Goal: Task Accomplishment & Management: Manage account settings

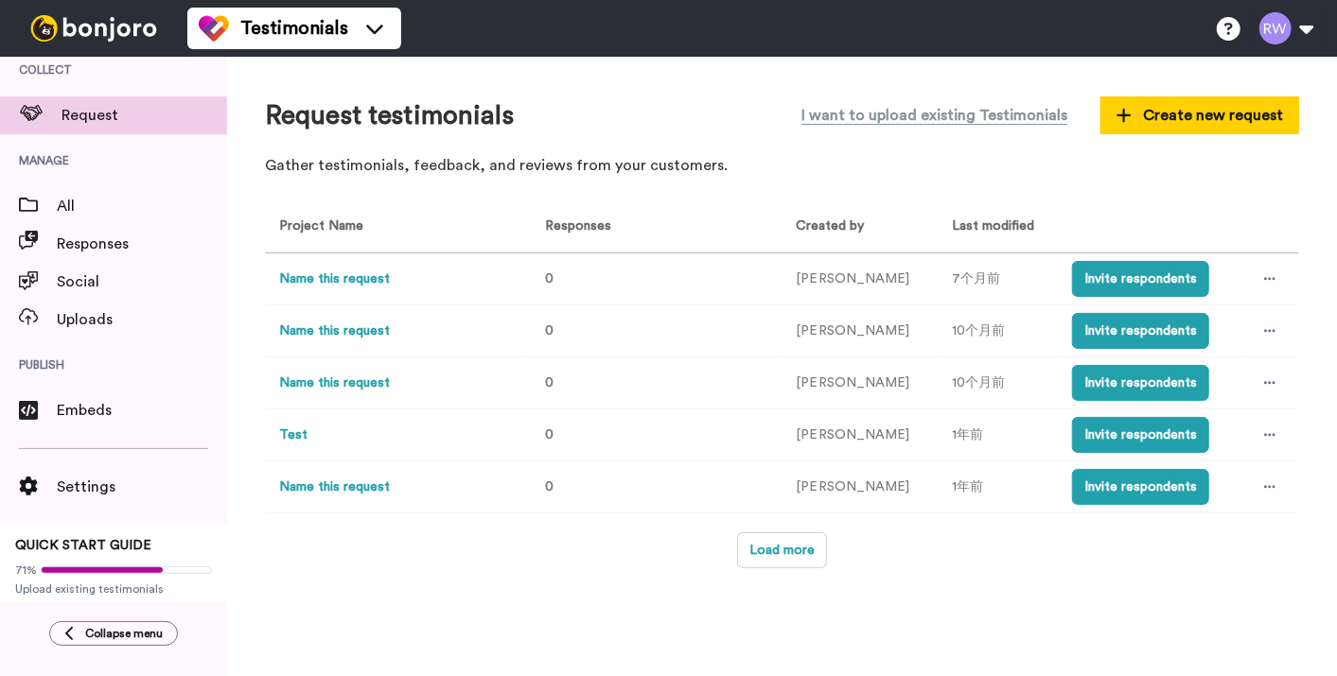
scroll to position [17, 0]
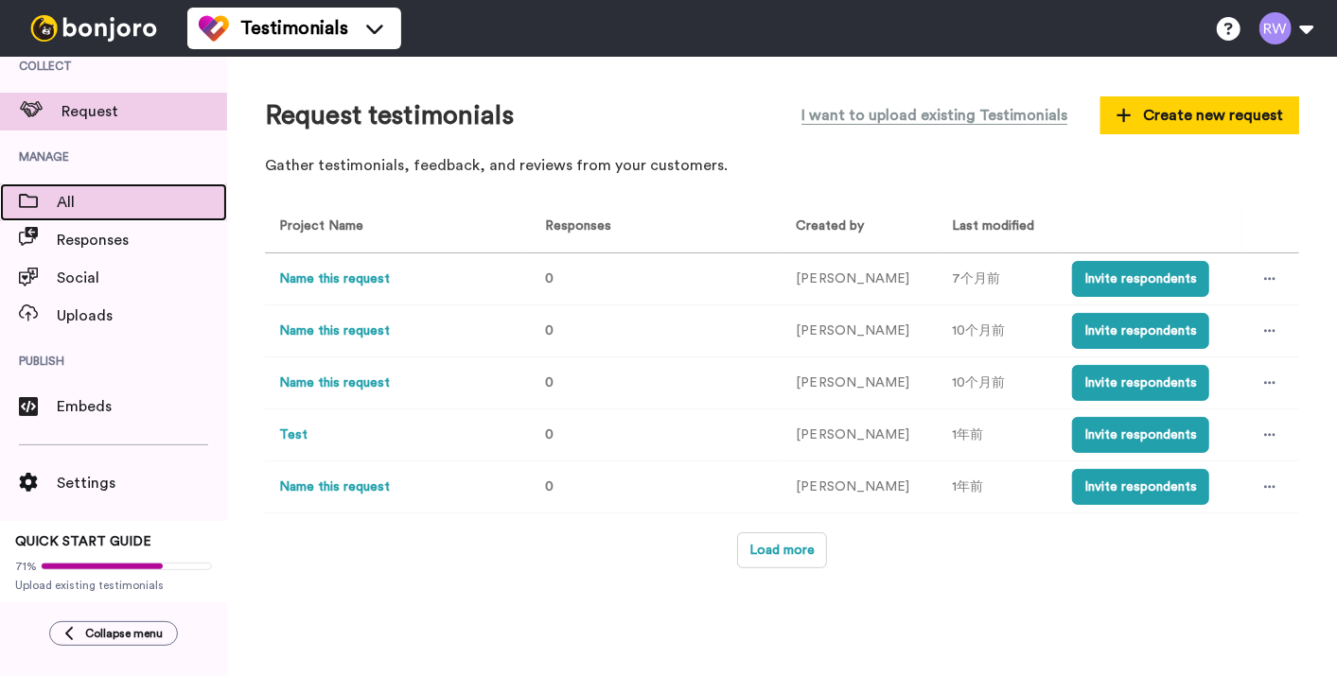
click at [70, 204] on span "All" at bounding box center [142, 202] width 170 height 23
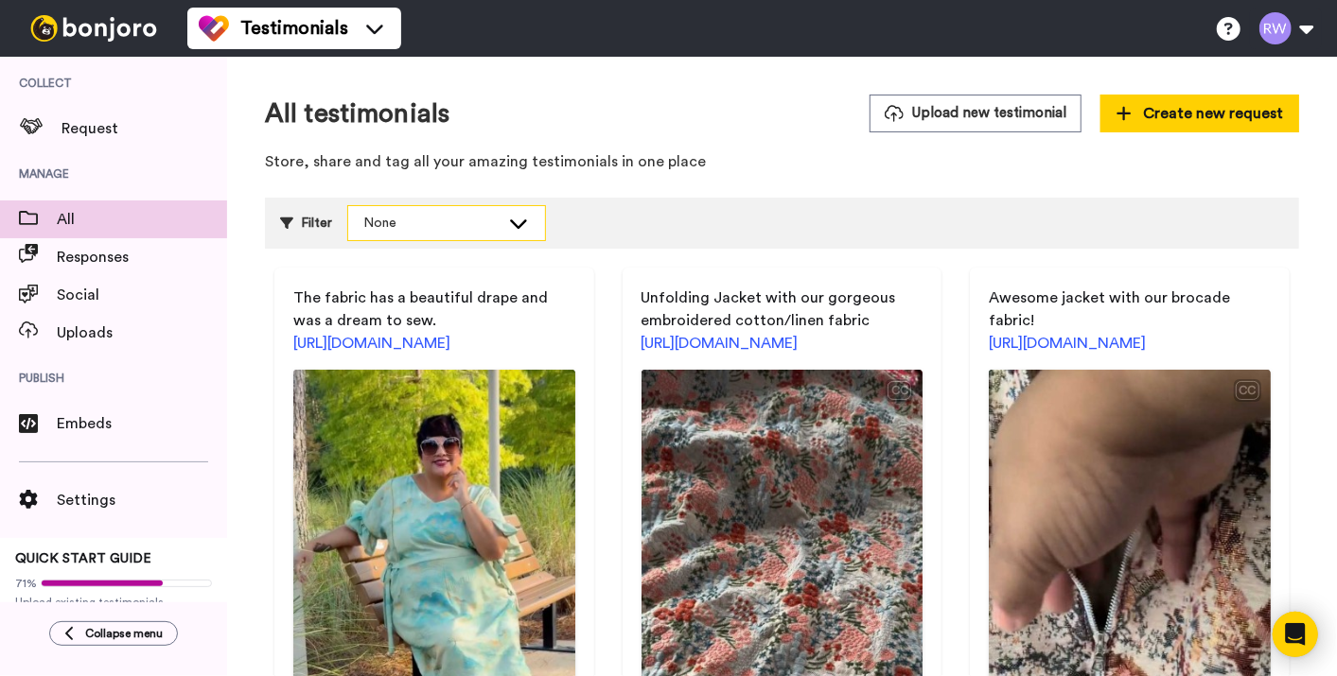
click at [499, 211] on div "None" at bounding box center [446, 223] width 197 height 34
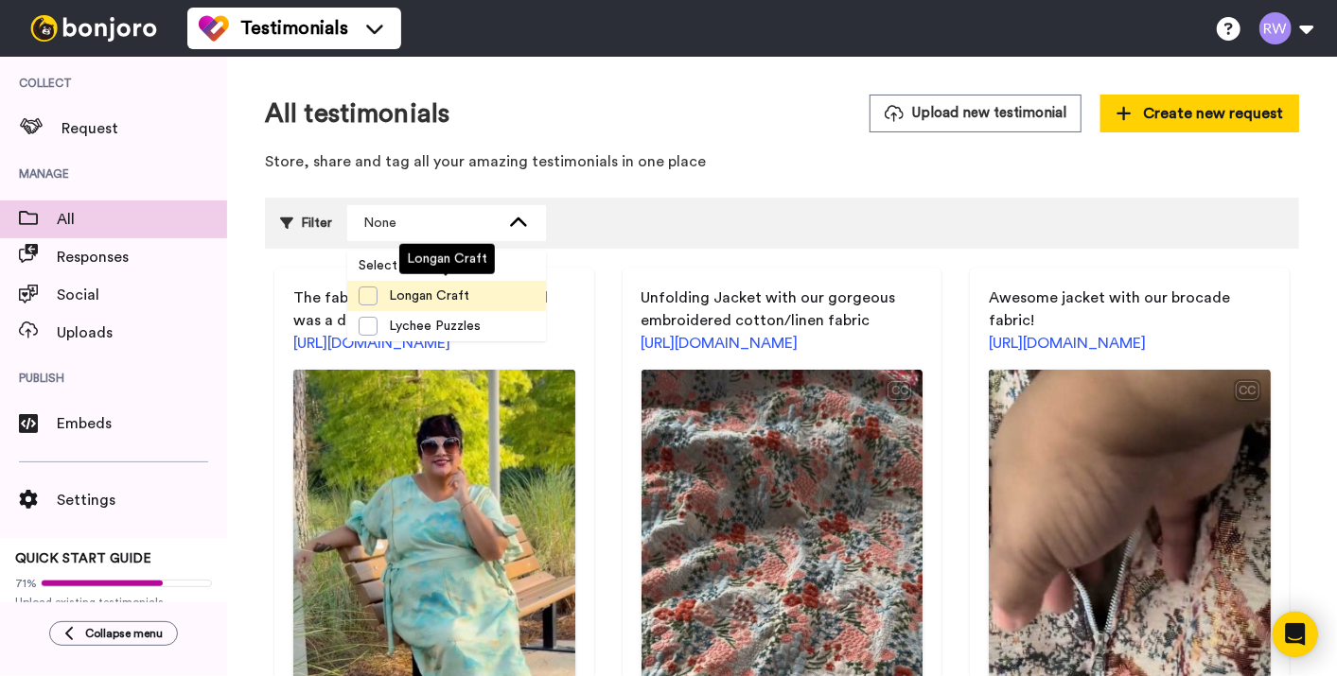
click at [381, 291] on span "Longan Craft" at bounding box center [428, 296] width 103 height 19
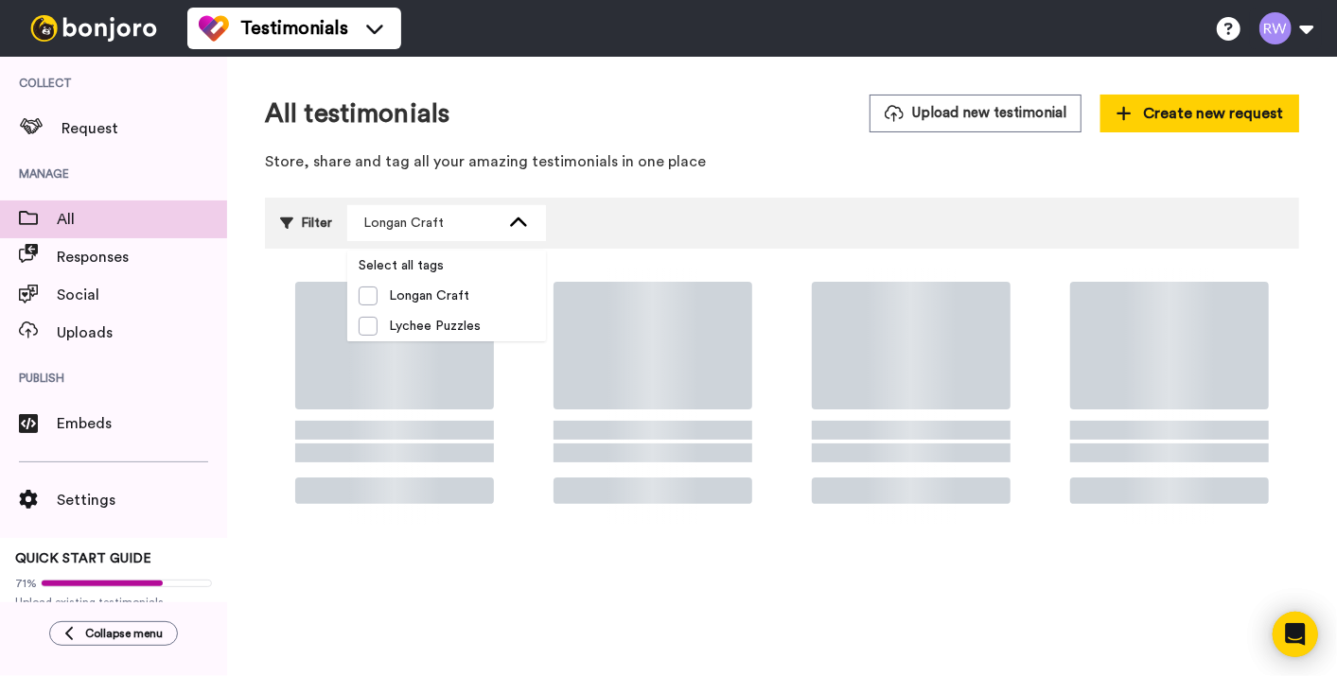
click at [761, 175] on div "All testimonials Upload new testimonial Create new request Store, share and tag…" at bounding box center [782, 139] width 1034 height 88
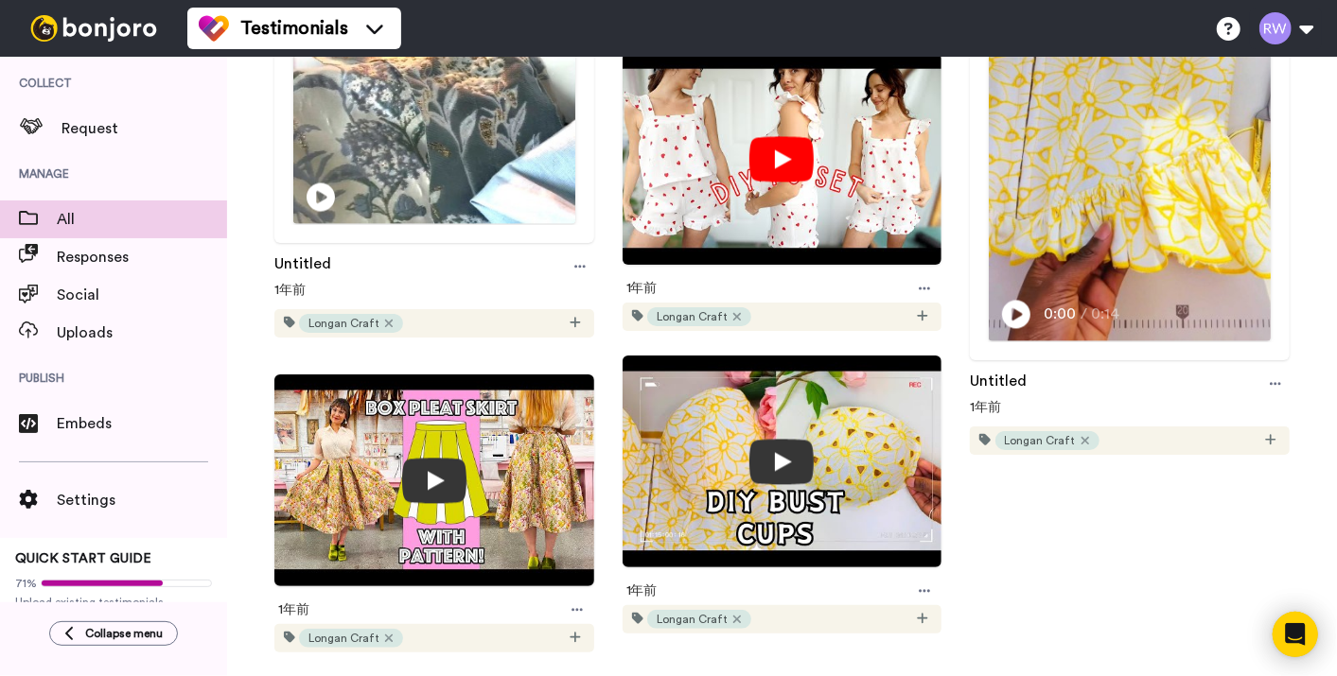
scroll to position [2169, 0]
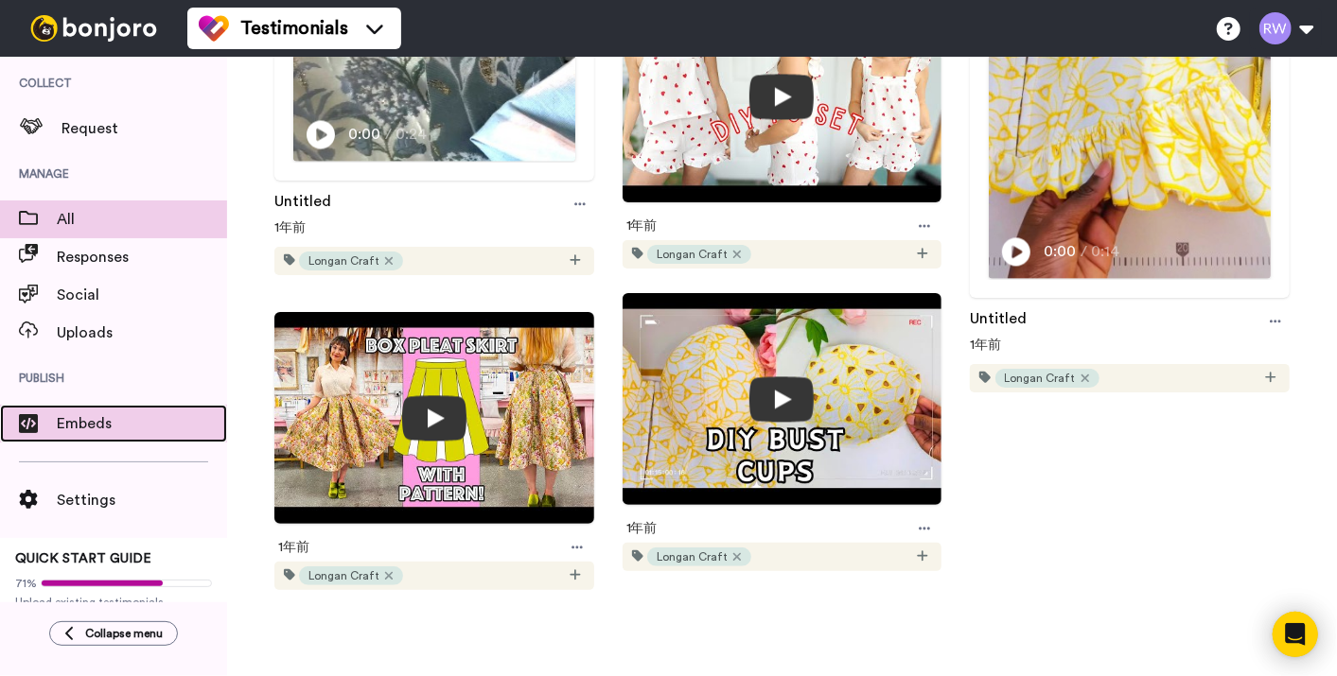
click at [63, 421] on span "Embeds" at bounding box center [142, 423] width 170 height 23
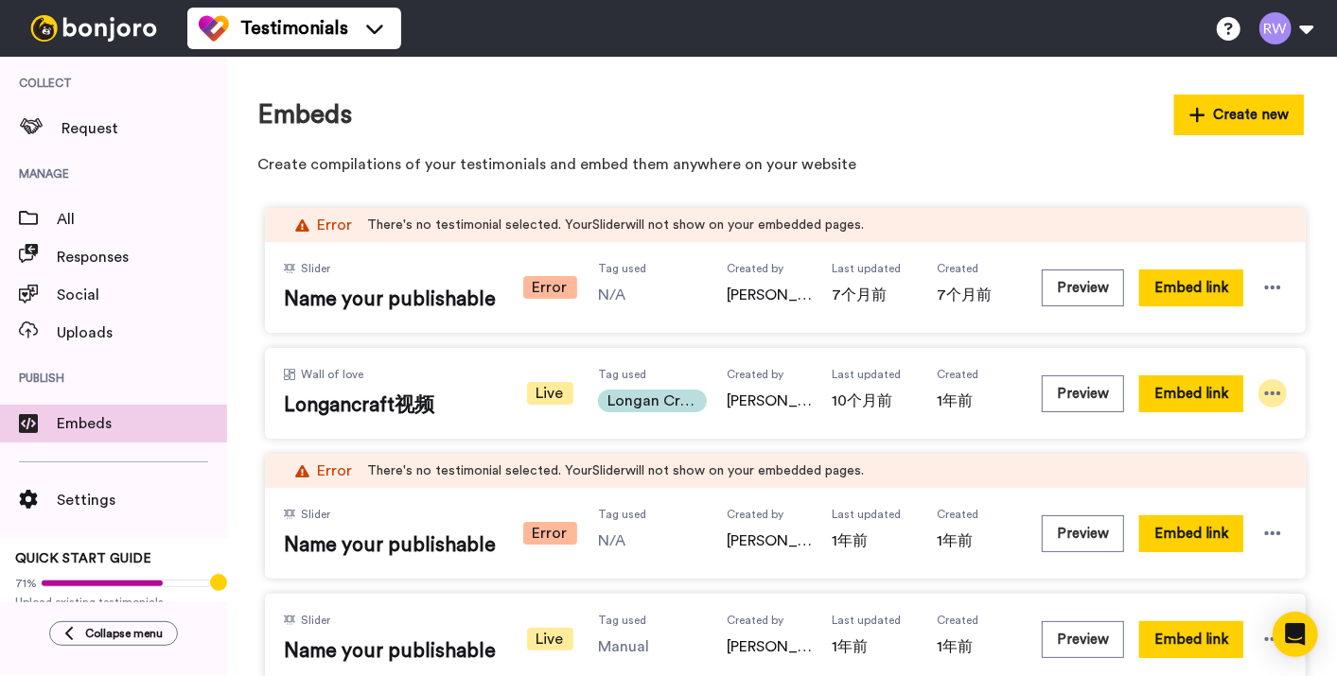
click at [1272, 393] on icon at bounding box center [1273, 394] width 16 height 4
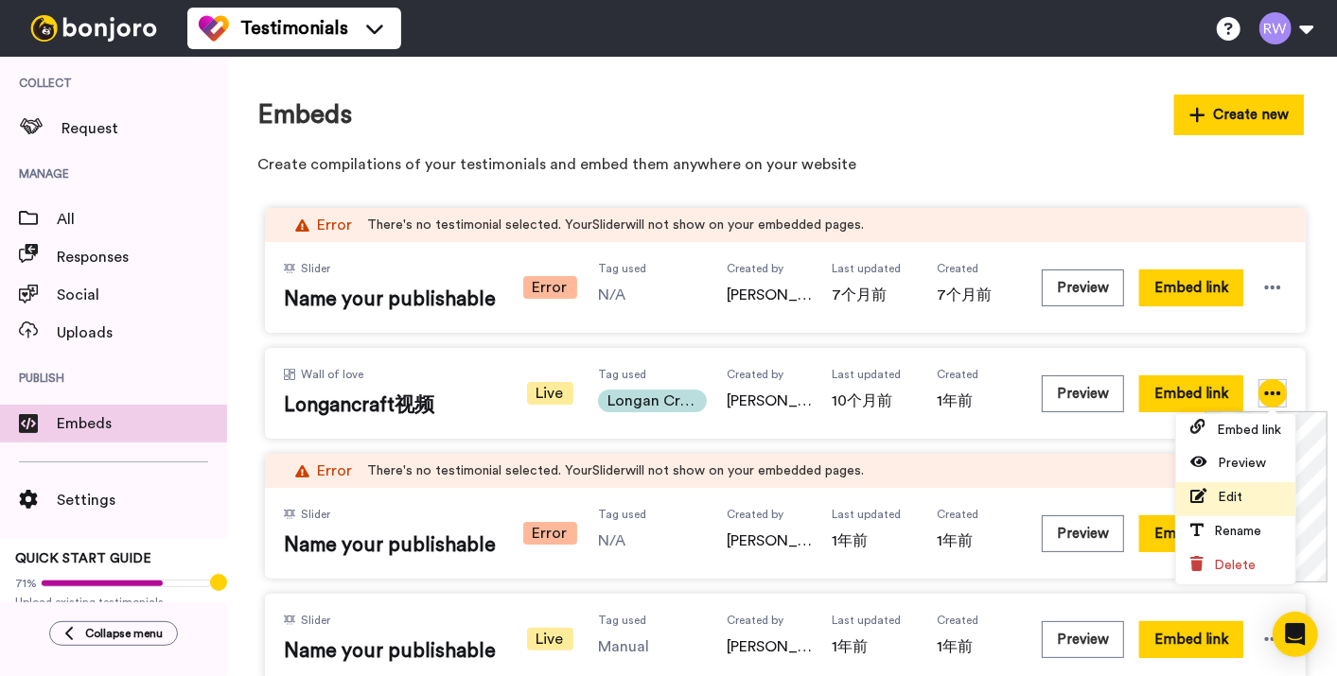
click at [1249, 487] on li "Edit" at bounding box center [1235, 499] width 119 height 34
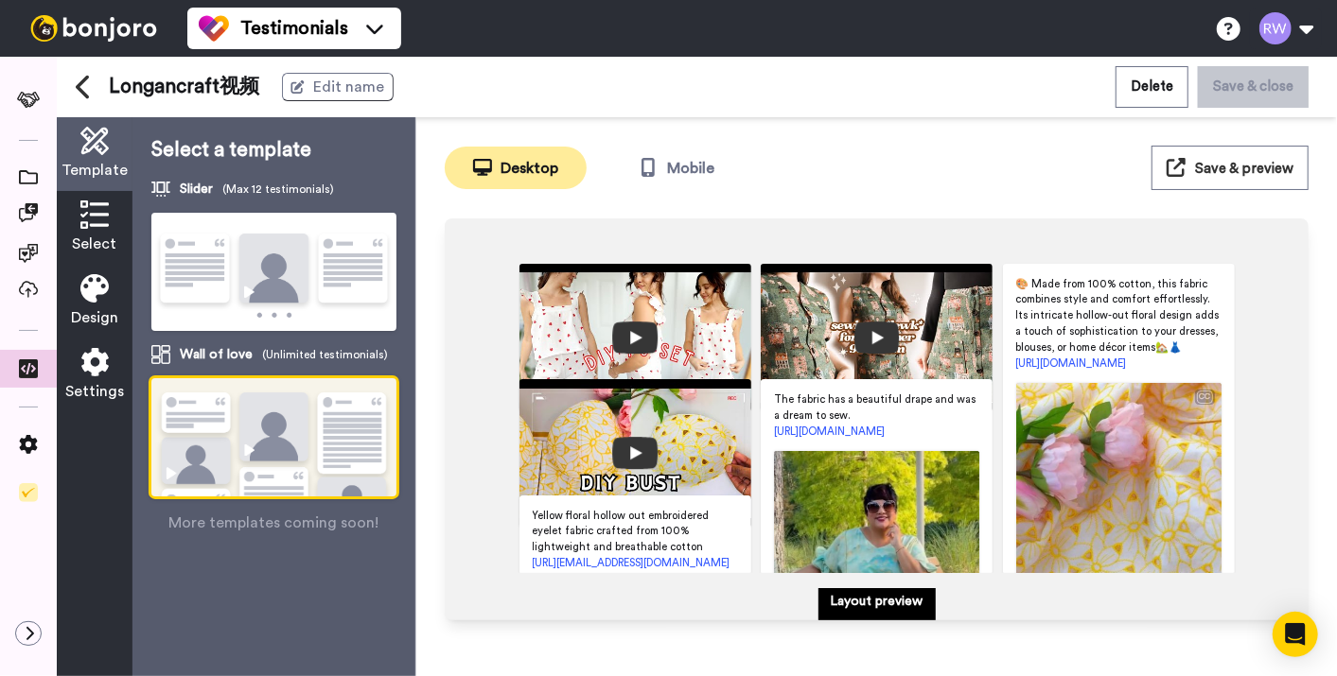
click at [98, 224] on icon at bounding box center [94, 215] width 28 height 28
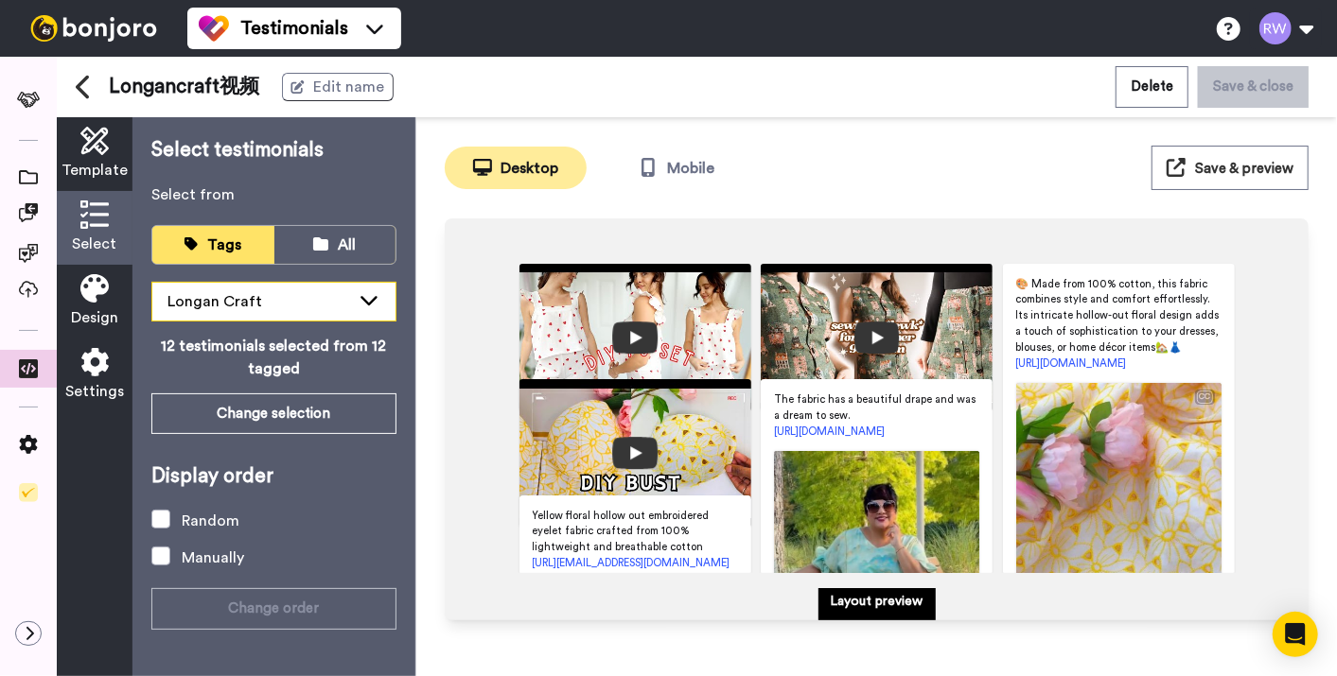
click at [245, 294] on span "Longan Craft" at bounding box center [214, 301] width 95 height 15
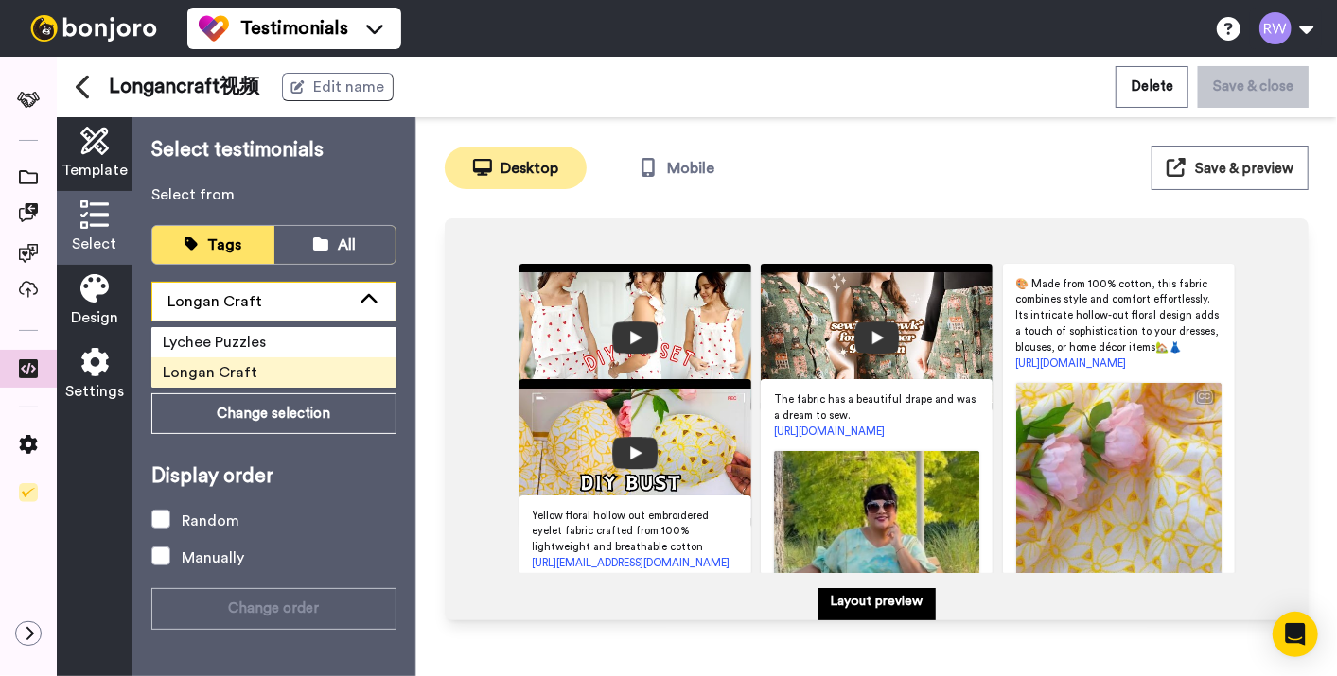
click at [245, 294] on span "Longan Craft" at bounding box center [214, 301] width 95 height 15
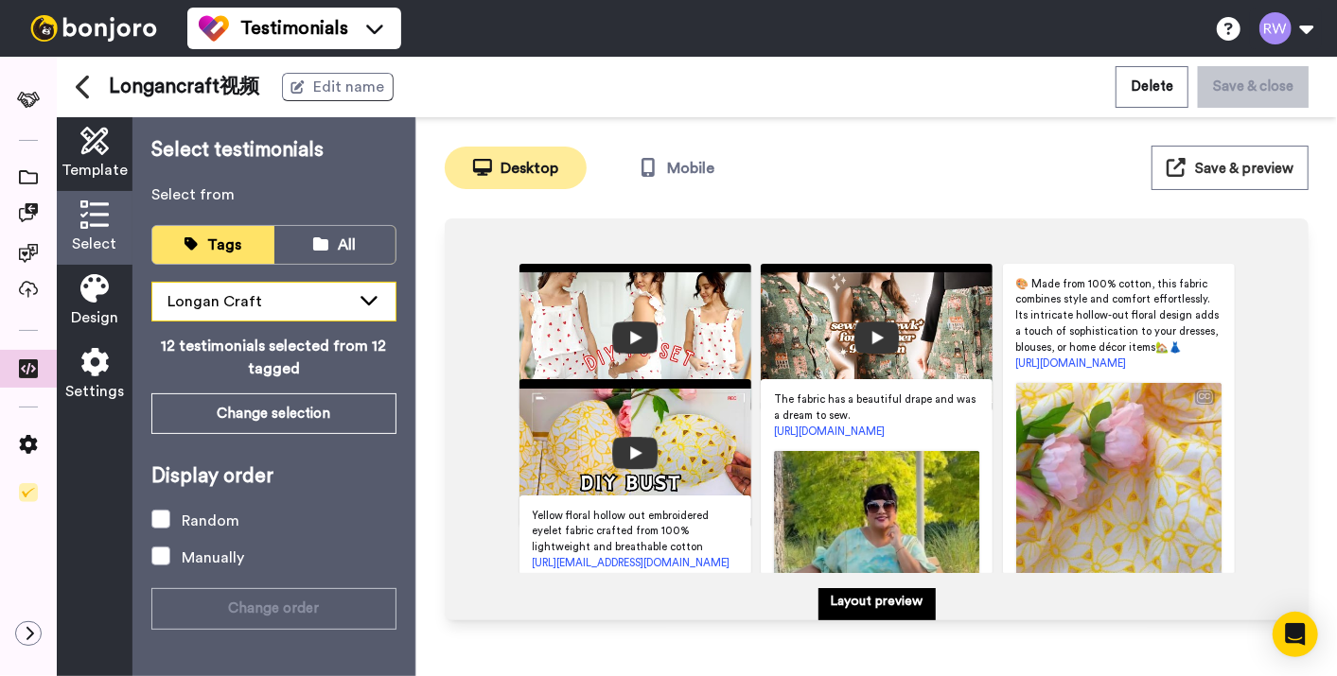
click at [245, 297] on span "Longan Craft" at bounding box center [214, 301] width 95 height 15
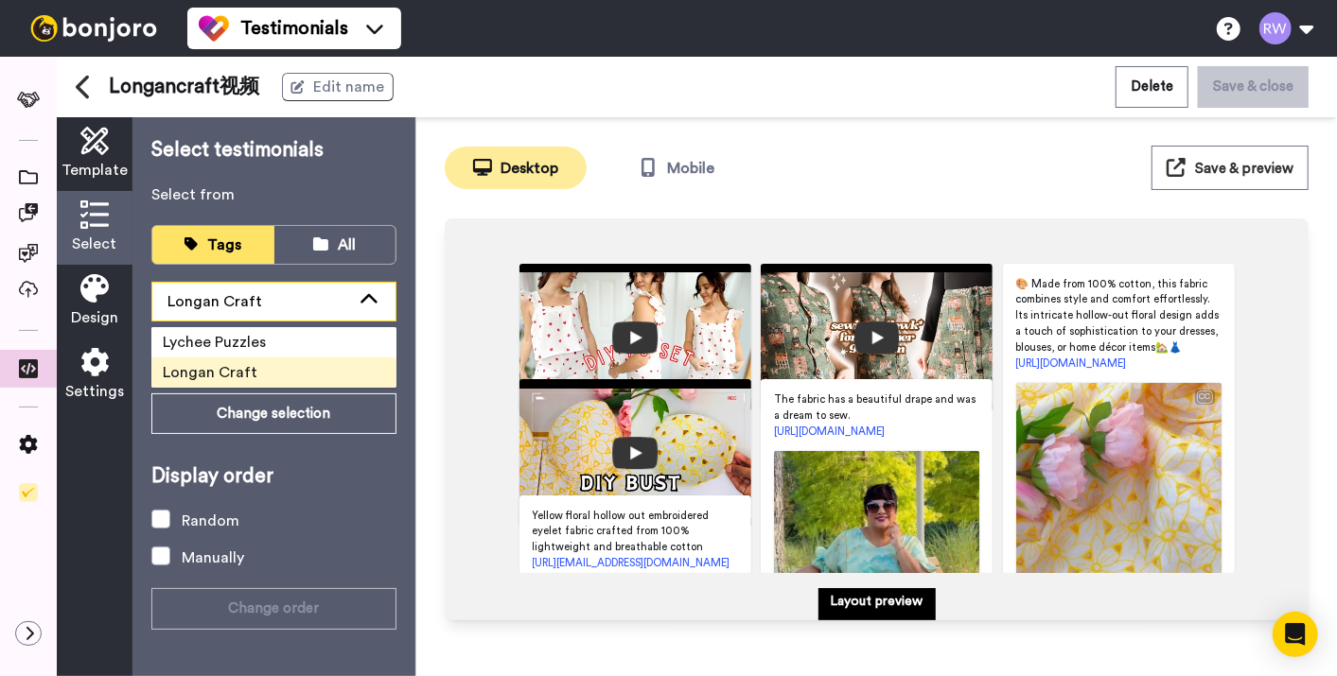
click at [245, 297] on span "Longan Craft" at bounding box center [214, 301] width 95 height 15
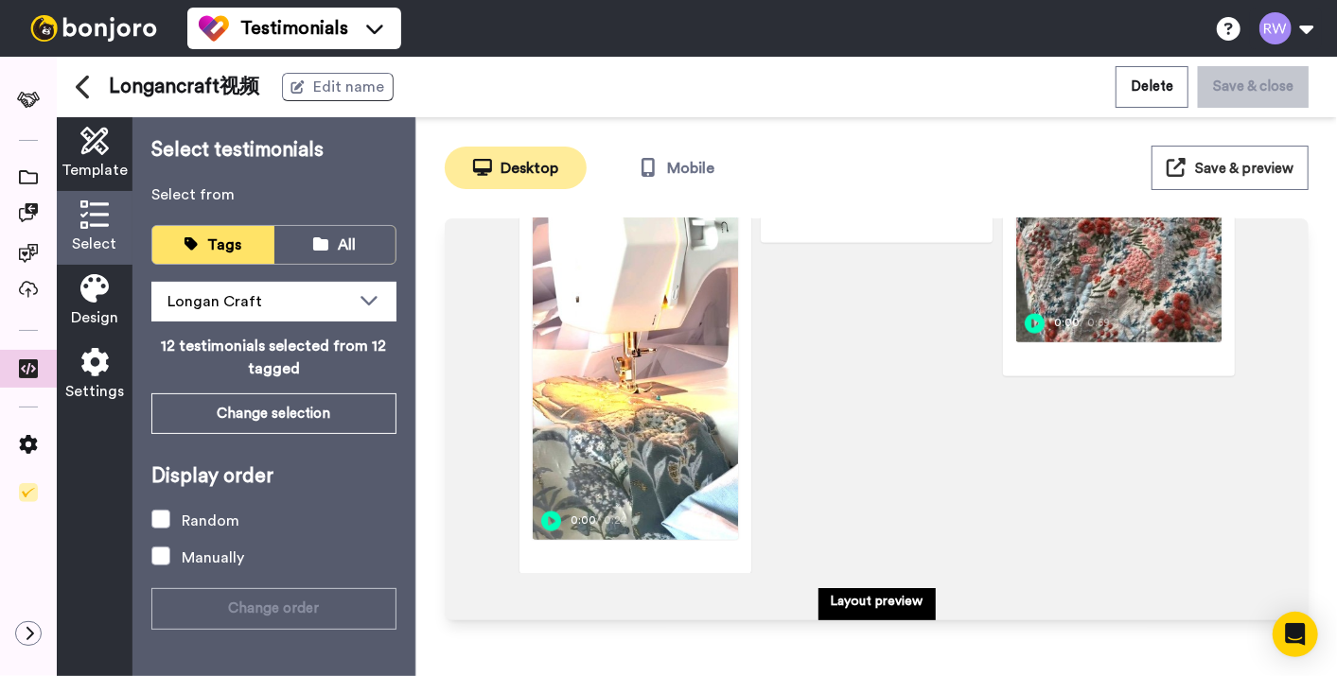
scroll to position [1118, 0]
